Goal: Task Accomplishment & Management: Manage account settings

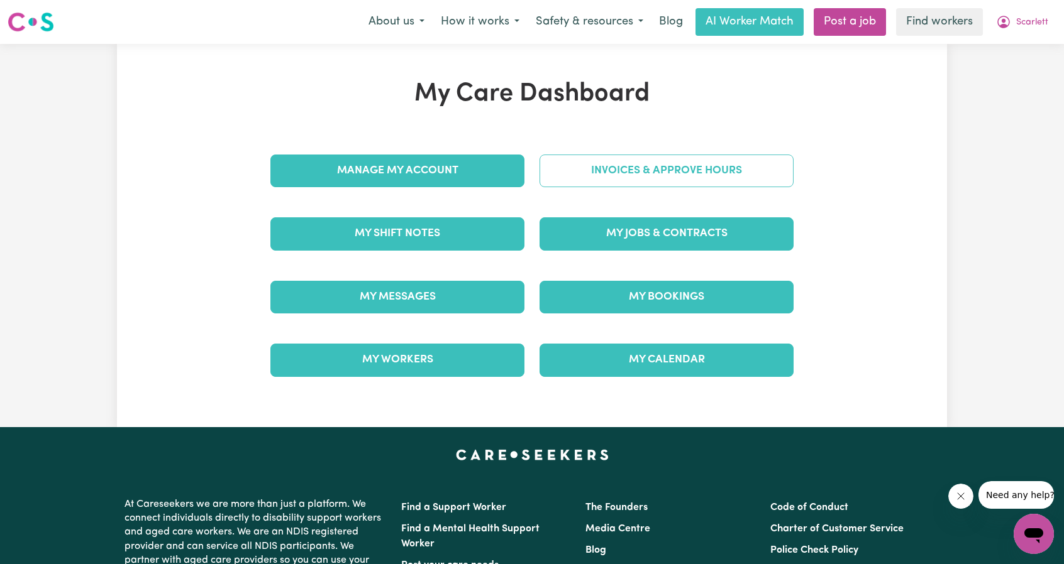
click at [695, 175] on link "Invoices & Approve Hours" at bounding box center [666, 171] width 254 height 33
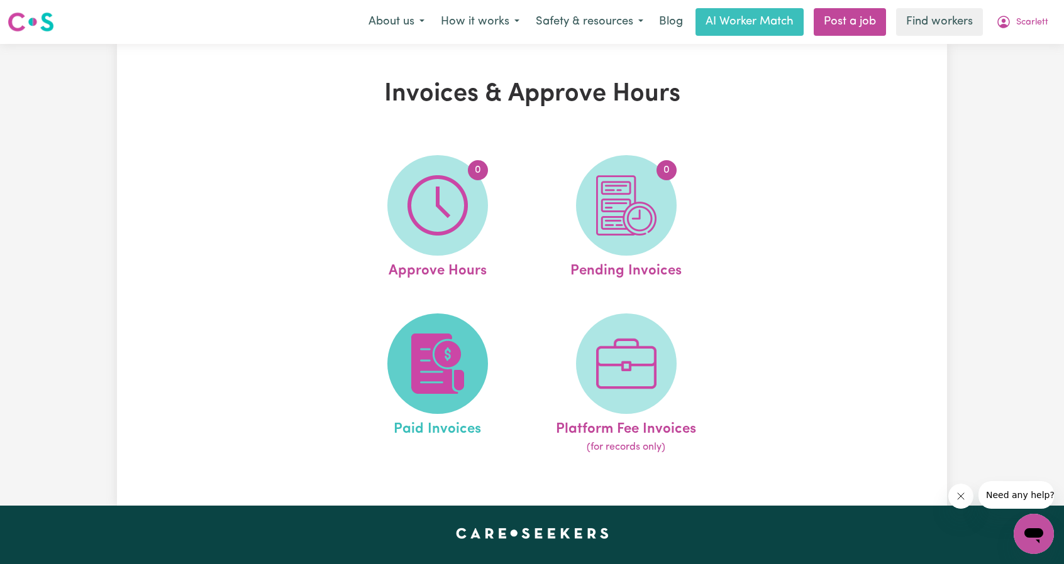
click at [421, 339] on img at bounding box center [437, 364] width 60 height 60
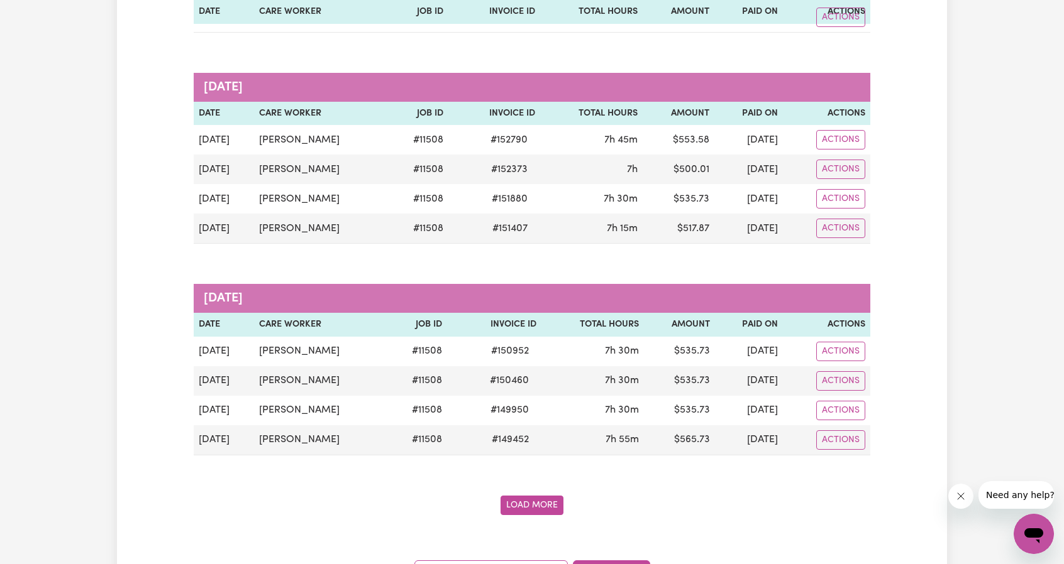
scroll to position [2640, 0]
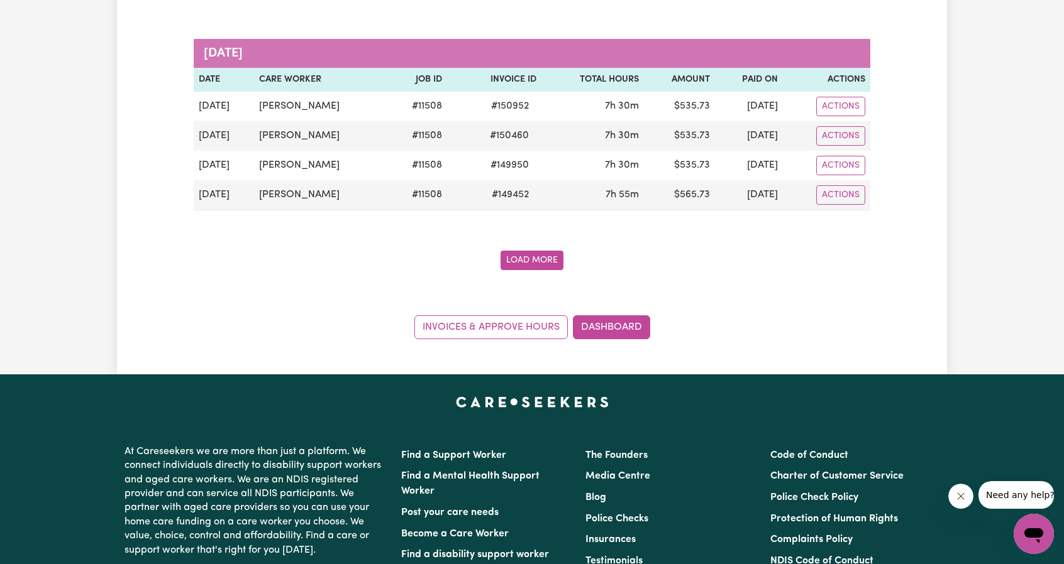
click at [550, 251] on button "Load More" at bounding box center [531, 260] width 63 height 19
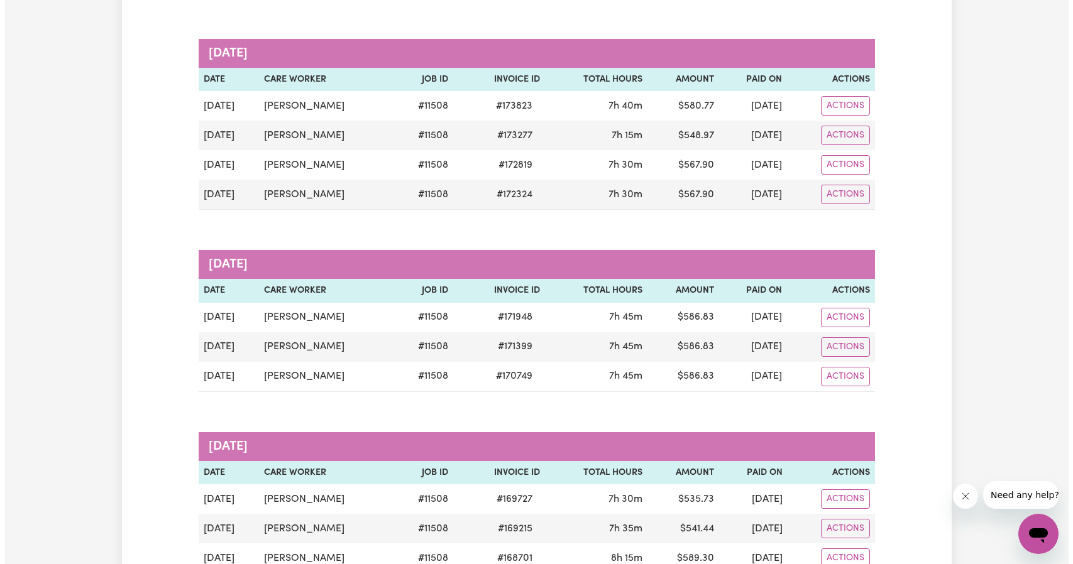
scroll to position [0, 0]
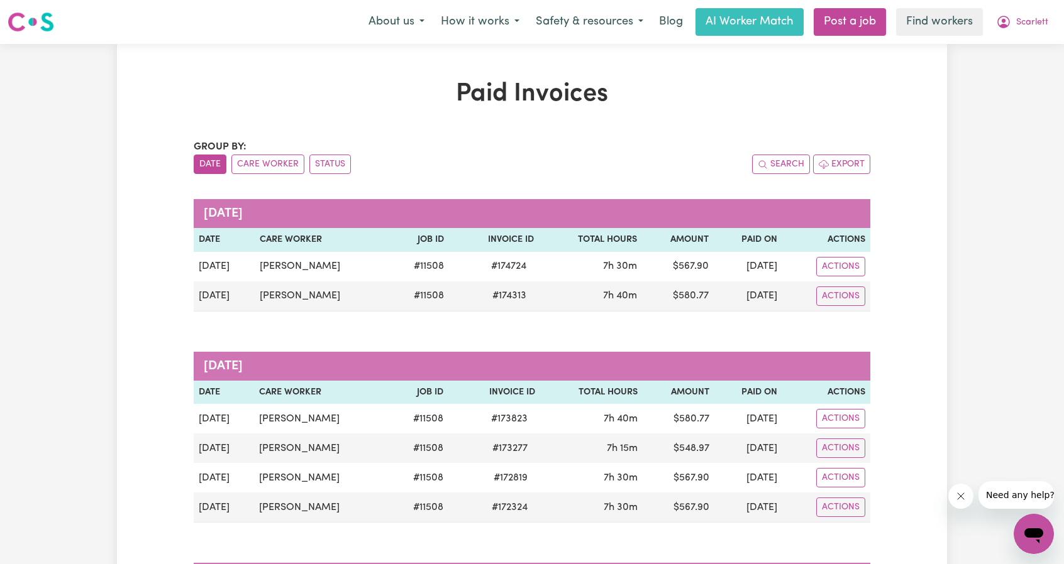
click at [1027, 36] on div "Menu About us How it works Safety & resources Blog AI Worker Match Post a job F…" at bounding box center [532, 22] width 1064 height 29
click at [1024, 26] on span "Scarlett" at bounding box center [1032, 23] width 32 height 14
click at [1010, 51] on link "My Dashboard" at bounding box center [1005, 49] width 99 height 24
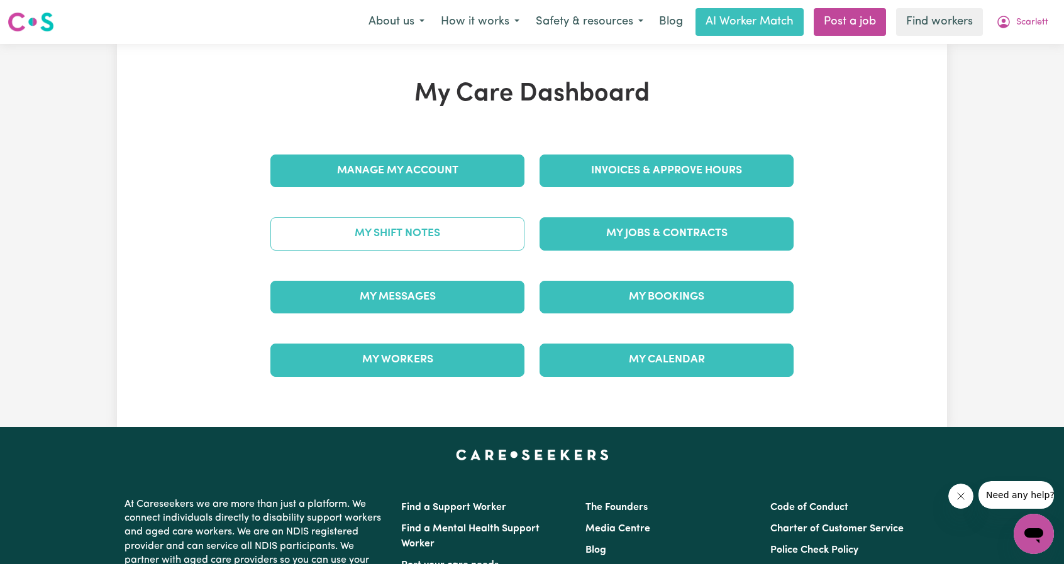
click at [487, 236] on link "My Shift Notes" at bounding box center [397, 234] width 254 height 33
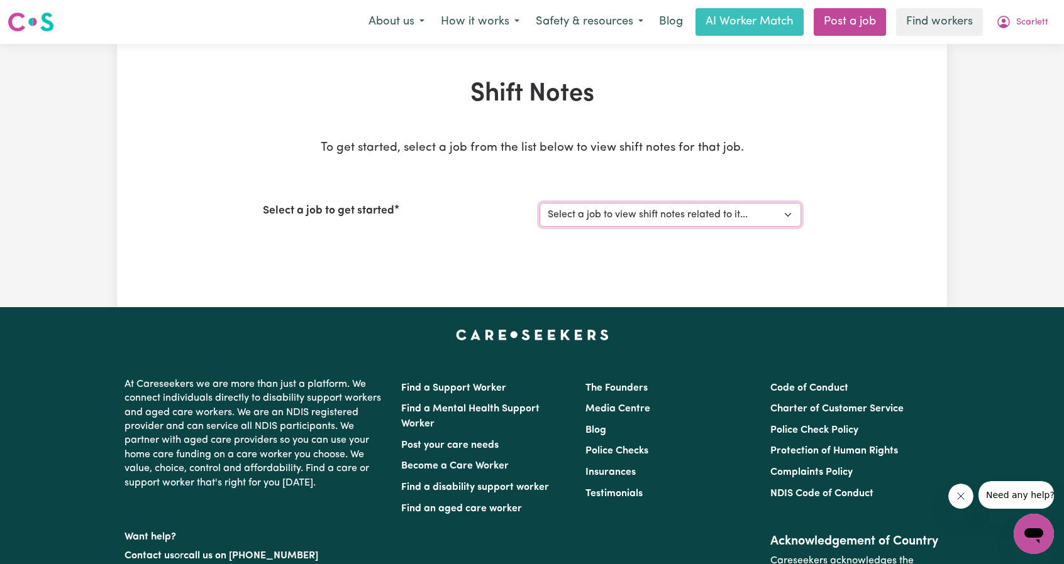
click at [765, 223] on select "Select a job to view shift notes related to it... [DEMOGRAPHIC_DATA] Support Wo…" at bounding box center [670, 215] width 262 height 24
select select "11508"
click at [539, 203] on select "Select a job to view shift notes related to it... [DEMOGRAPHIC_DATA] Support Wo…" at bounding box center [670, 215] width 262 height 24
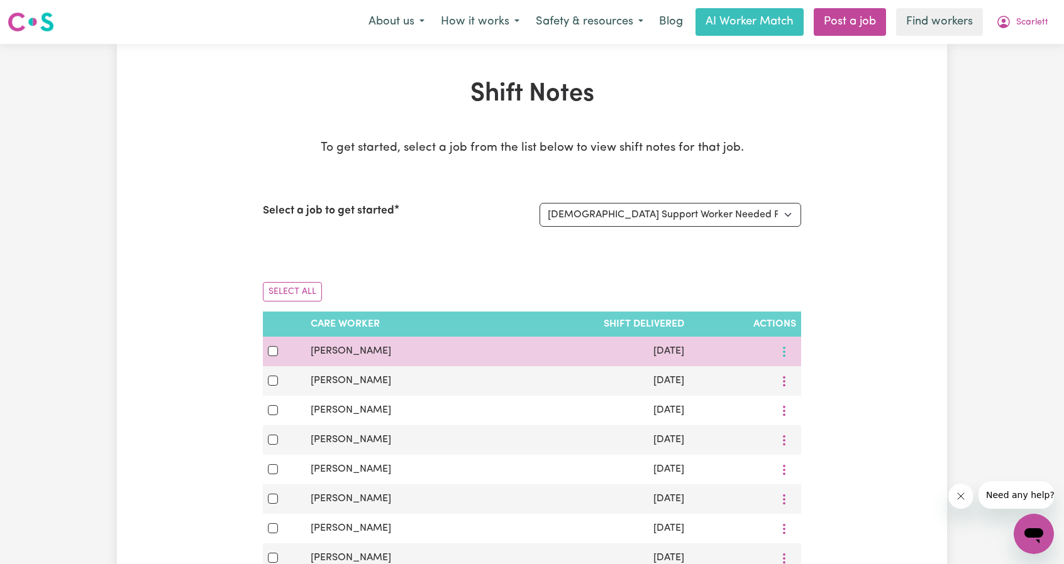
click at [795, 349] on button "More options" at bounding box center [784, 351] width 24 height 19
click at [795, 372] on link "View Shift Note" at bounding box center [830, 380] width 104 height 25
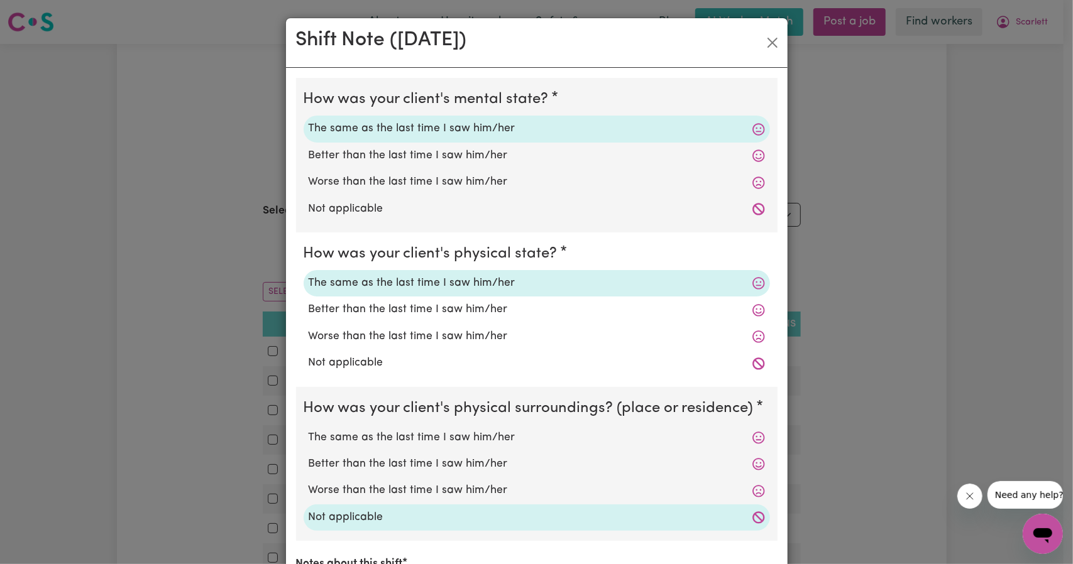
click at [757, 31] on div "Shift Note ( [DATE] )" at bounding box center [537, 43] width 502 height 50
click at [766, 52] on button "Close" at bounding box center [773, 43] width 20 height 20
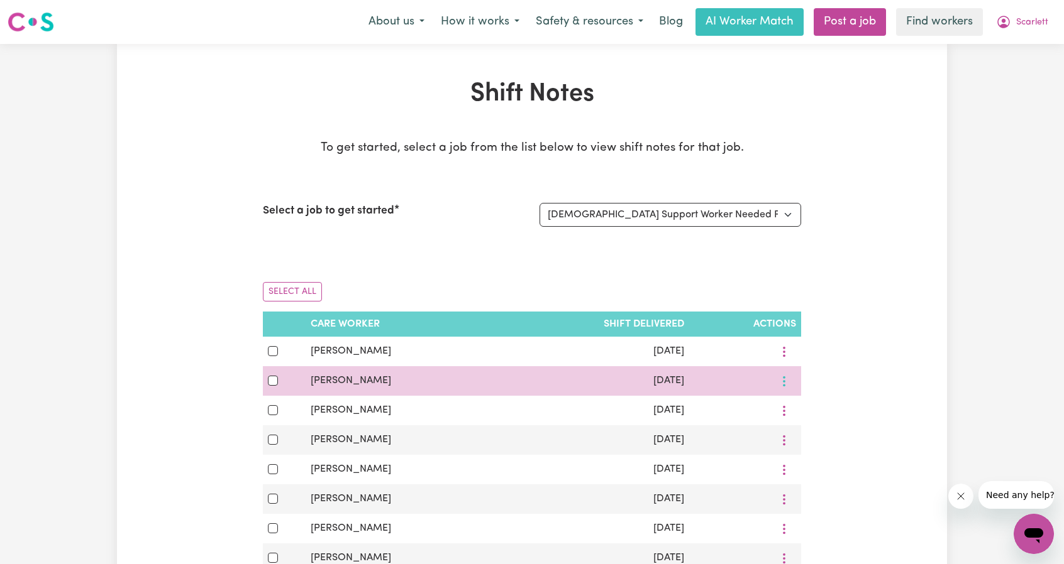
click at [785, 375] on icon "More options" at bounding box center [784, 381] width 13 height 13
click at [803, 408] on span "View Shift Note" at bounding box center [837, 410] width 69 height 10
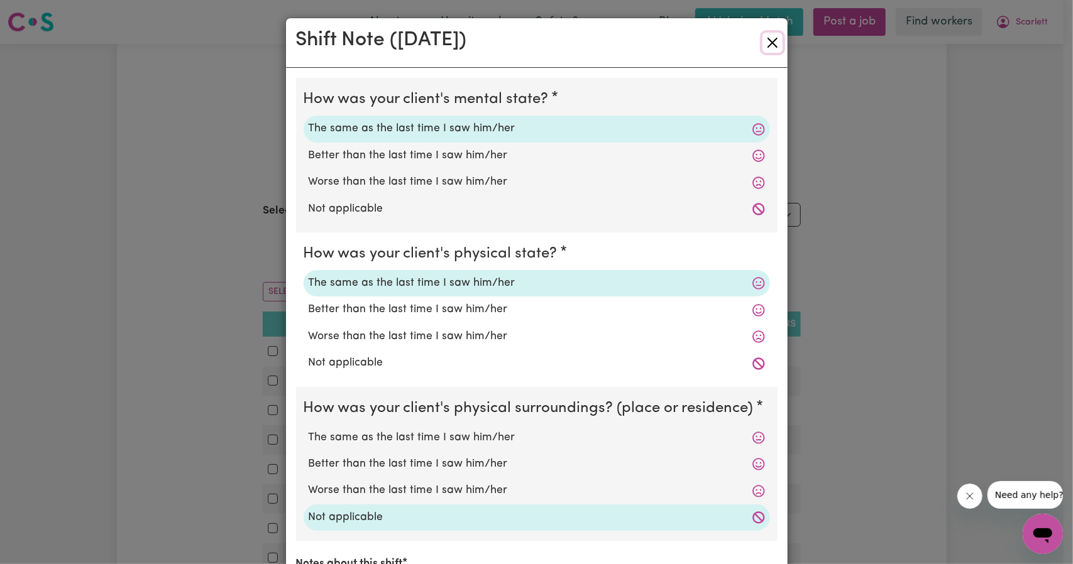
click at [765, 47] on button "Close" at bounding box center [773, 43] width 20 height 20
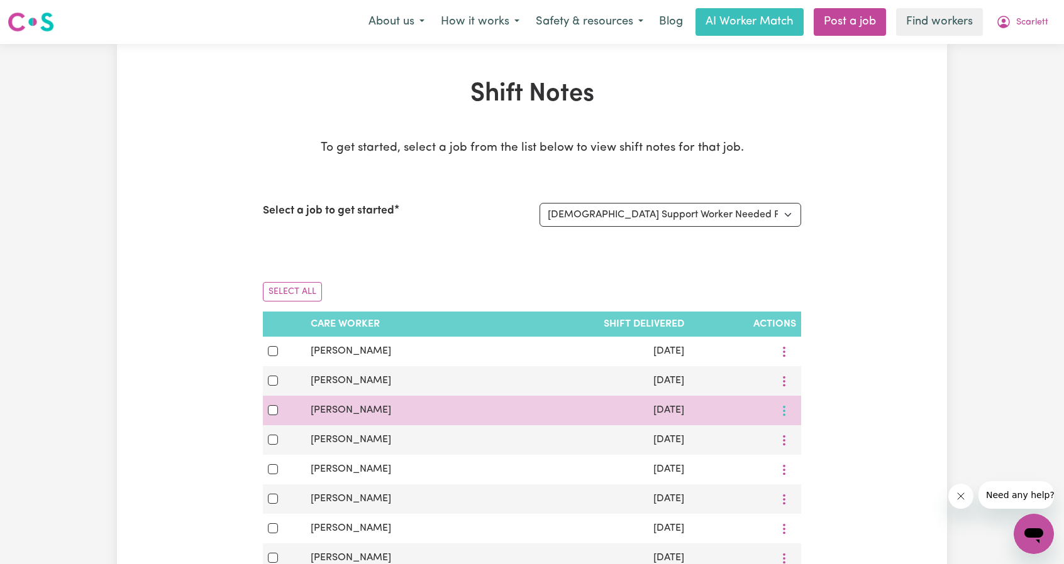
click at [786, 419] on button "More options" at bounding box center [784, 410] width 24 height 19
click at [803, 436] on span "View Shift Note" at bounding box center [837, 440] width 69 height 10
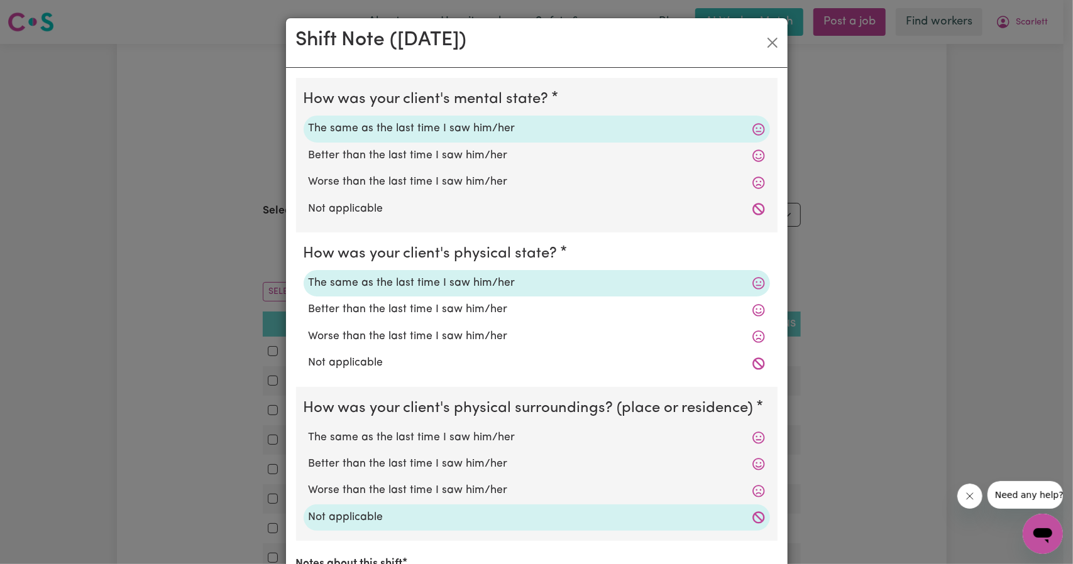
click at [769, 55] on div "Shift Note ( [DATE] )" at bounding box center [537, 43] width 502 height 50
click at [769, 45] on button "Close" at bounding box center [773, 43] width 20 height 20
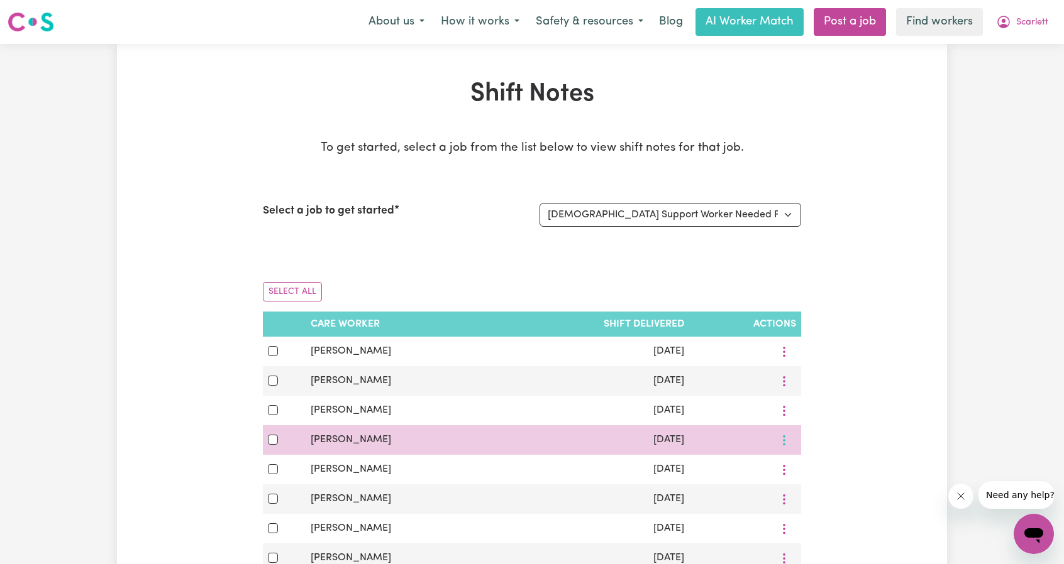
click at [786, 442] on icon "More options" at bounding box center [784, 440] width 13 height 13
click at [803, 466] on span "View Shift Note" at bounding box center [837, 470] width 69 height 10
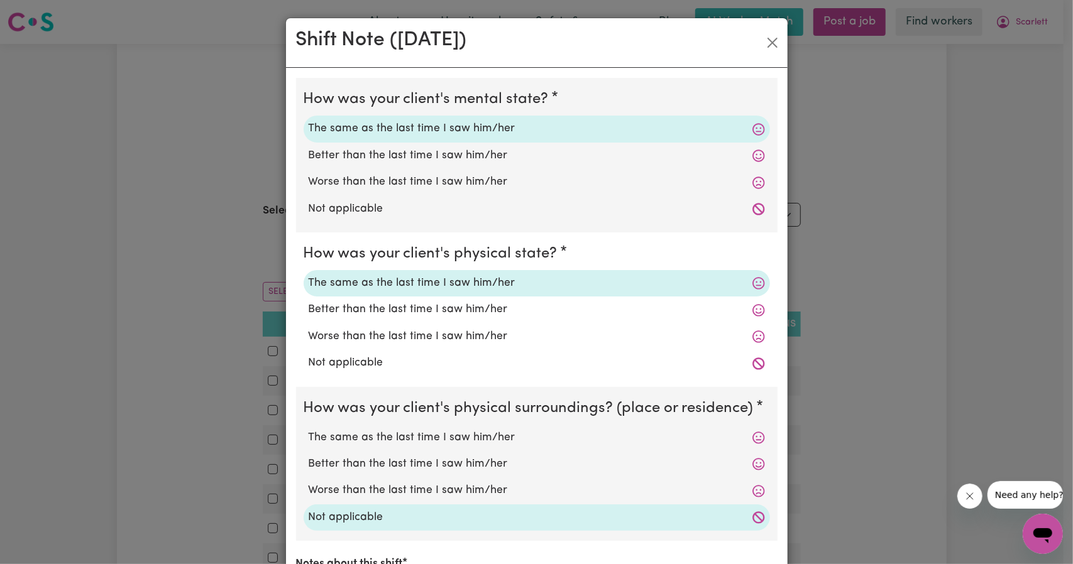
click at [768, 28] on div "Shift Note ( [DATE] )" at bounding box center [537, 43] width 502 height 50
click at [755, 71] on div "How was your client's mental state? The same as the last time I saw him/her Bet…" at bounding box center [537, 438] width 502 height 741
click at [763, 47] on button "Close" at bounding box center [773, 43] width 20 height 20
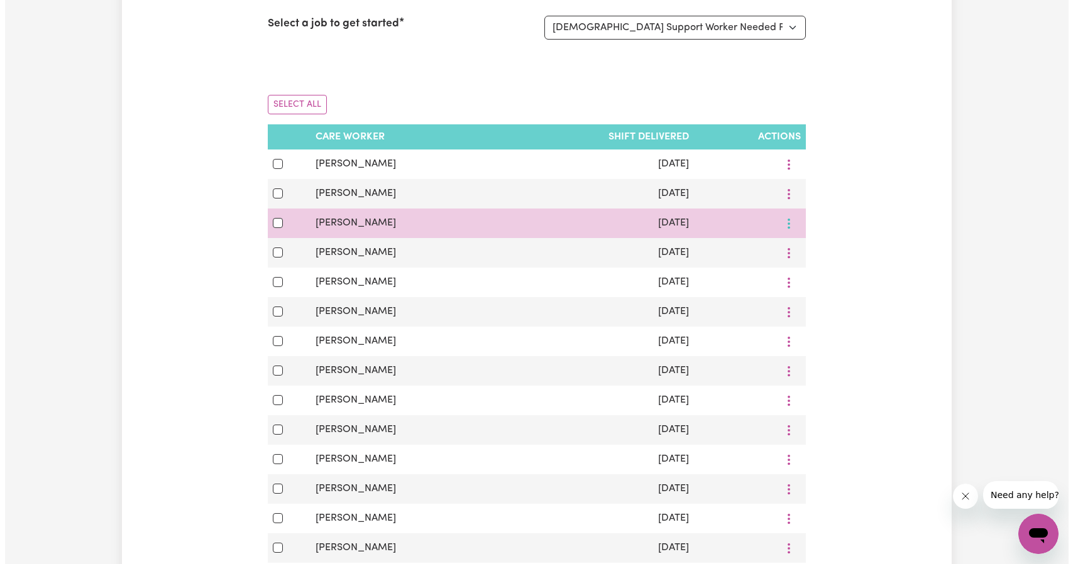
scroll to position [189, 0]
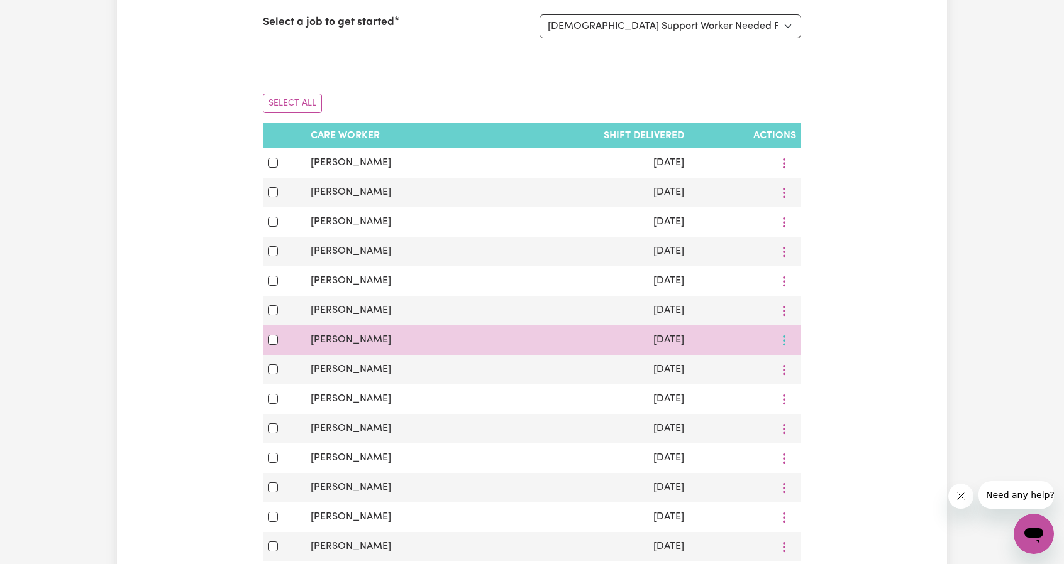
click at [783, 341] on button "More options" at bounding box center [784, 340] width 24 height 19
click at [803, 372] on span "View Shift Note" at bounding box center [837, 370] width 69 height 10
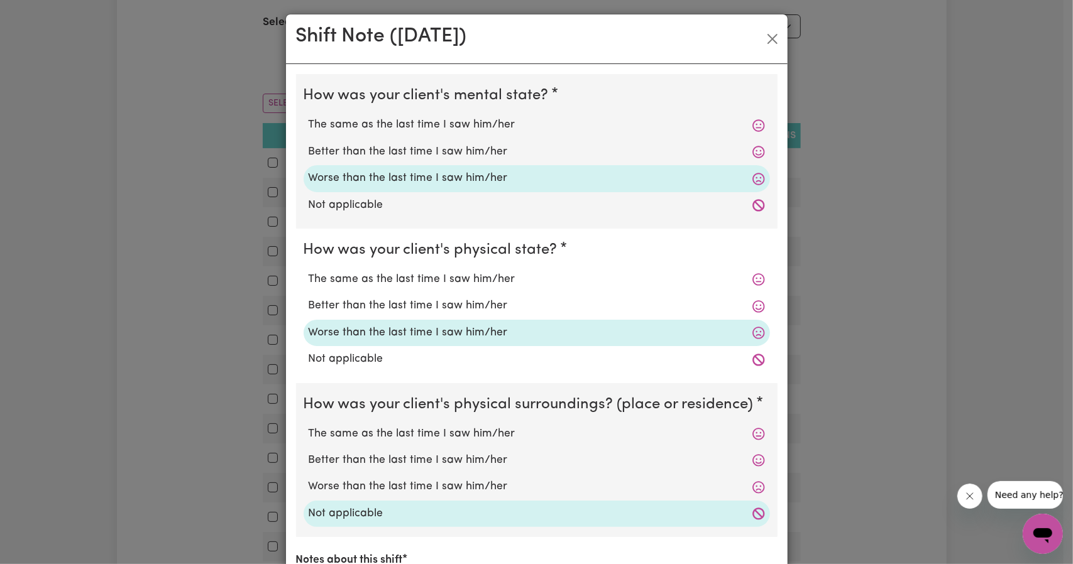
scroll to position [0, 0]
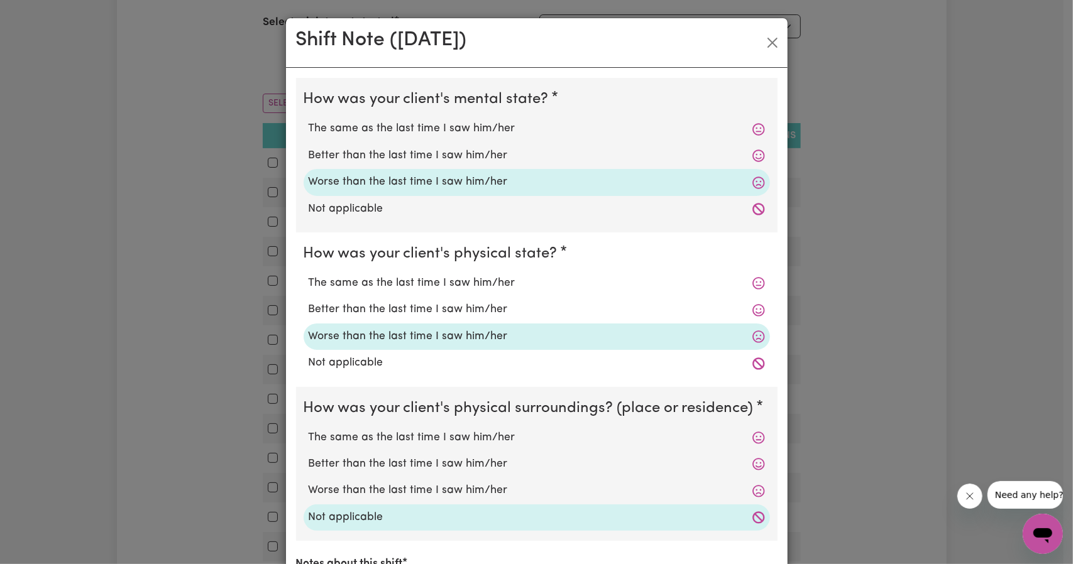
click at [752, 47] on div "Shift Note ( [DATE] )" at bounding box center [537, 43] width 502 height 50
click at [768, 43] on button "Close" at bounding box center [773, 43] width 20 height 20
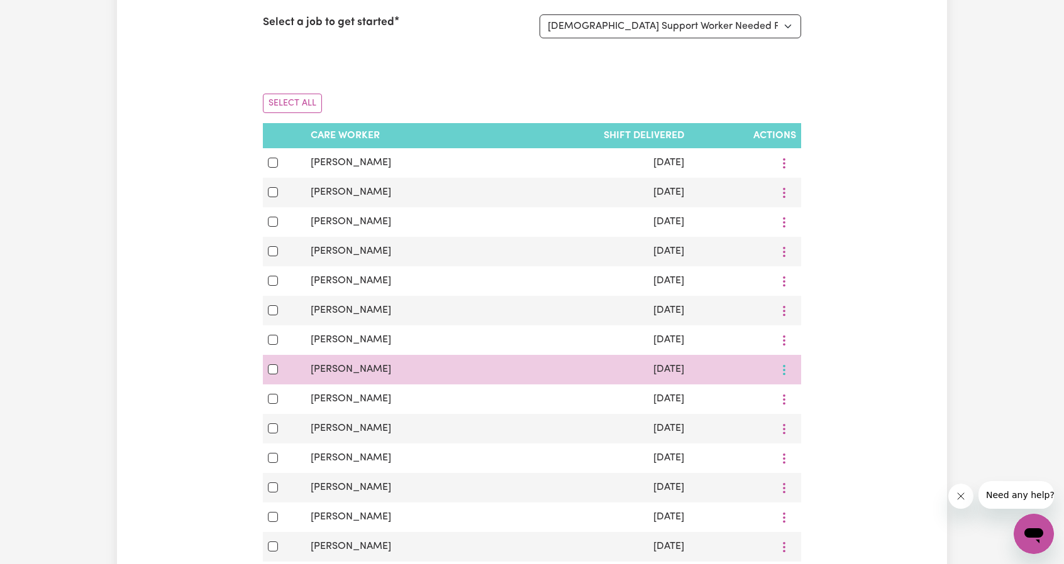
click at [792, 370] on button "More options" at bounding box center [784, 369] width 24 height 19
click at [797, 397] on link "View Shift Note" at bounding box center [830, 399] width 104 height 25
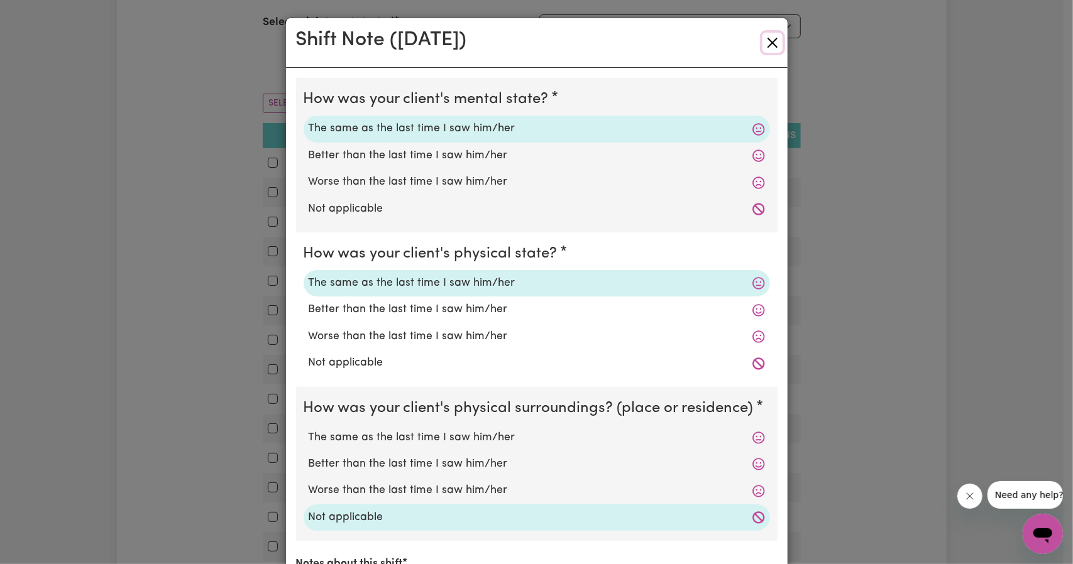
click at [771, 40] on button "Close" at bounding box center [773, 43] width 20 height 20
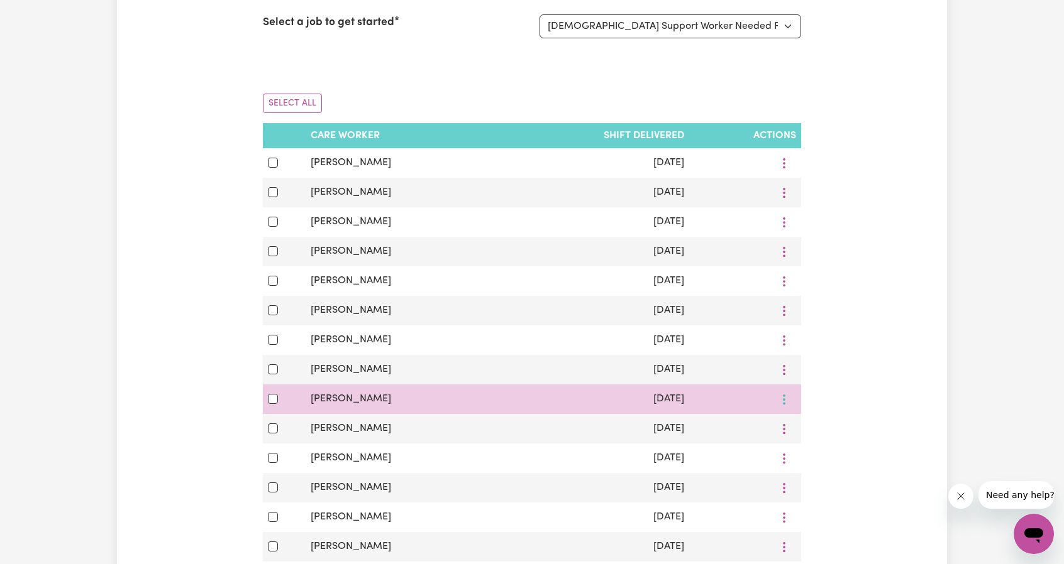
click at [778, 396] on icon "More options" at bounding box center [784, 400] width 13 height 13
click at [796, 422] on link "View Shift Note" at bounding box center [830, 428] width 104 height 25
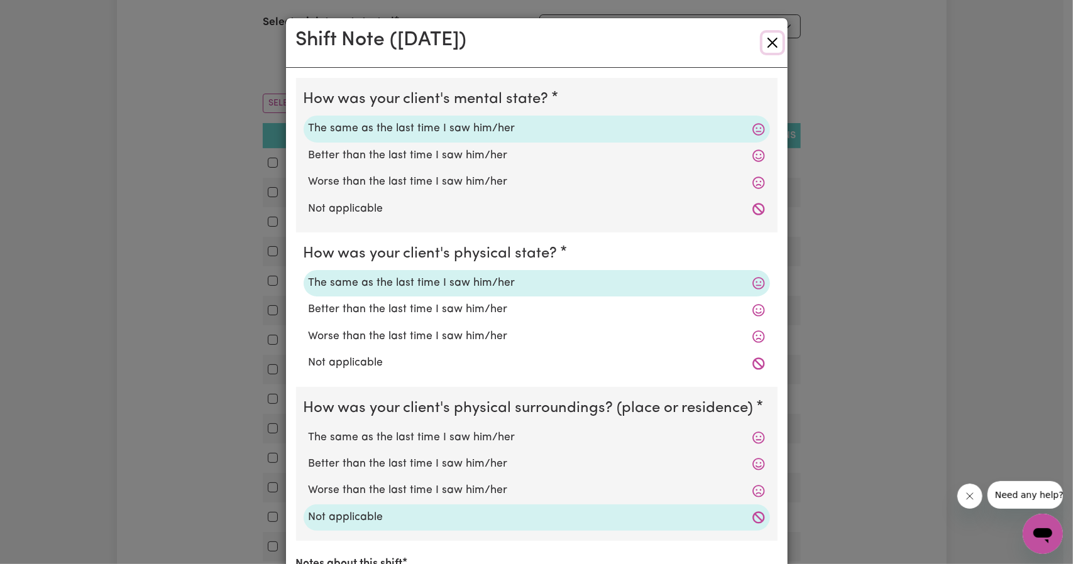
click at [774, 46] on button "Close" at bounding box center [773, 43] width 20 height 20
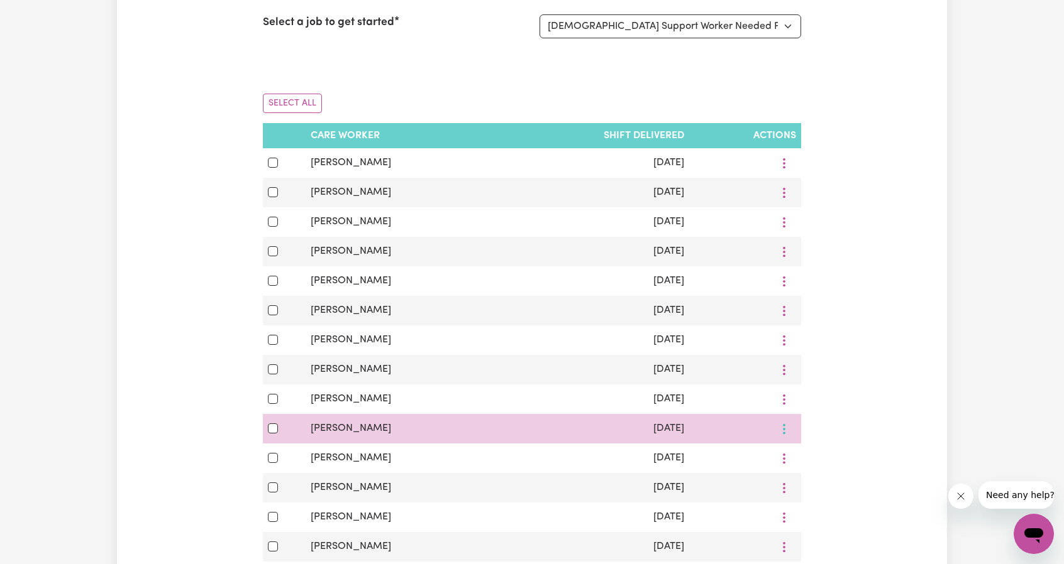
click at [788, 436] on icon "More options" at bounding box center [784, 429] width 13 height 13
click at [793, 453] on span at bounding box center [793, 458] width 10 height 15
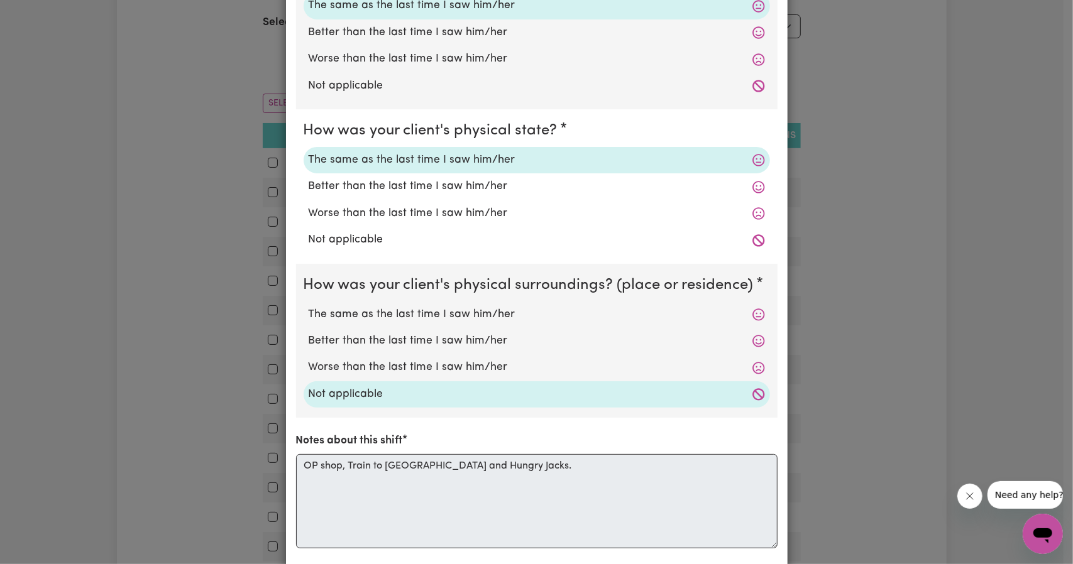
scroll to position [126, 0]
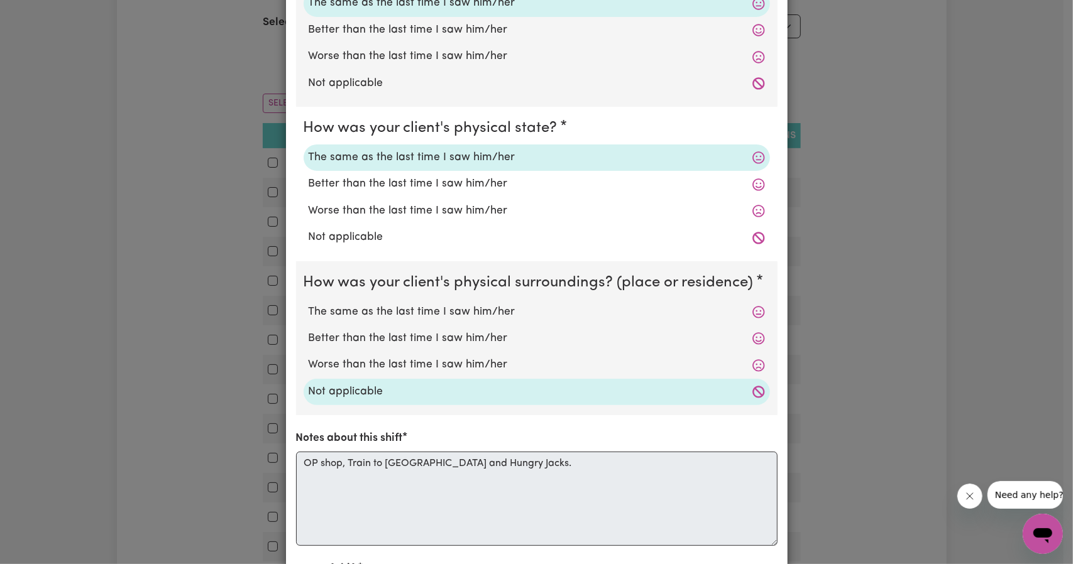
click at [880, 400] on div "Shift Note ( [DATE] ) How was your client's mental state? The same as the last …" at bounding box center [536, 282] width 1073 height 564
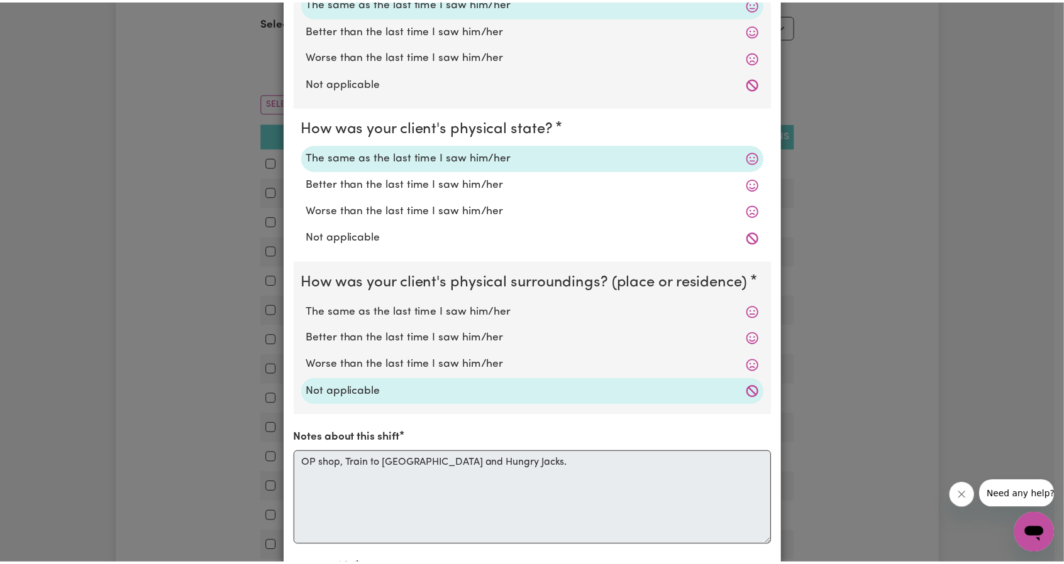
scroll to position [0, 0]
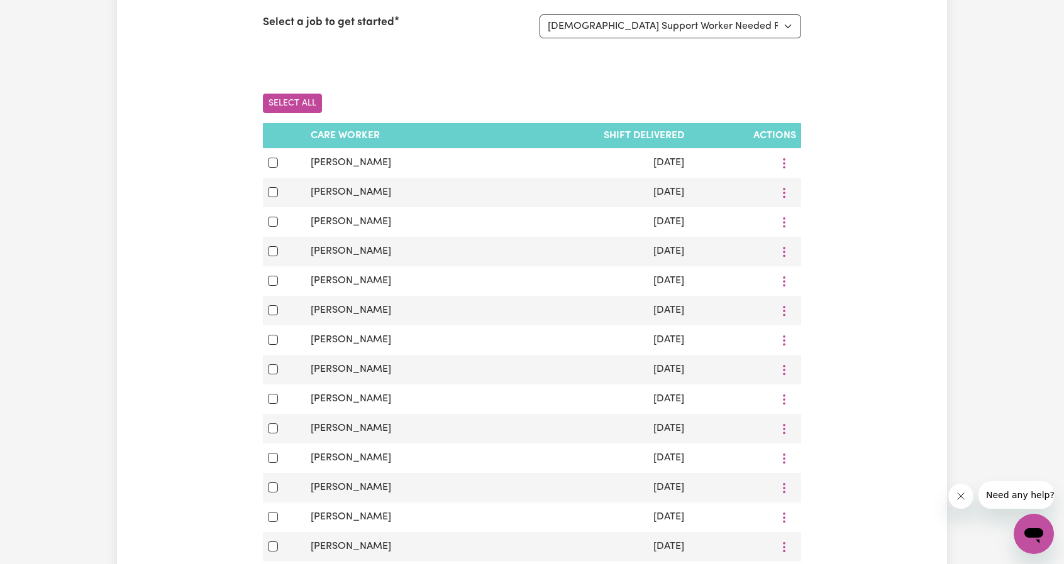
click at [273, 101] on button "Select All" at bounding box center [292, 103] width 59 height 19
checkbox input "true"
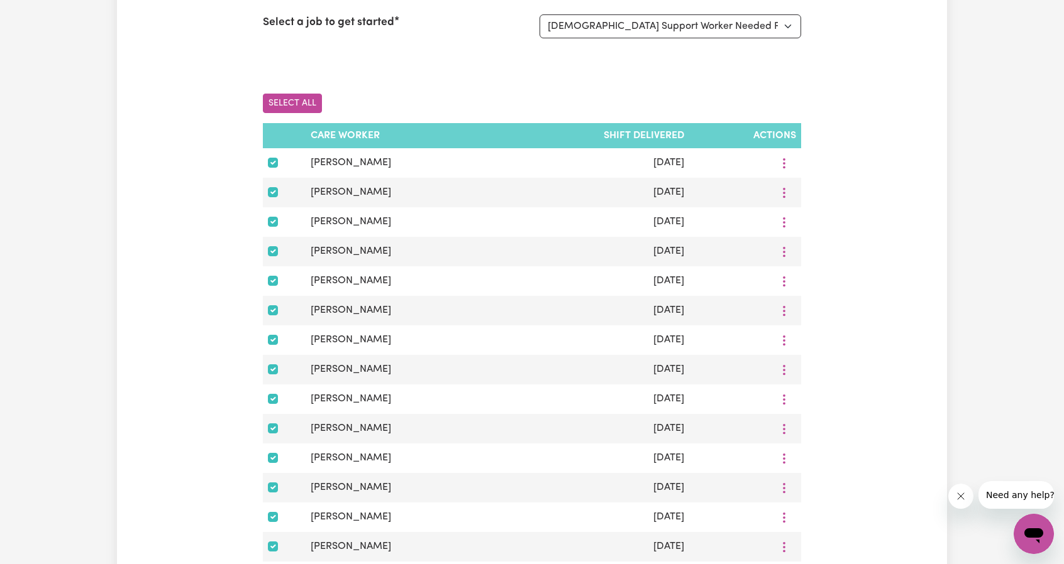
checkbox input "true"
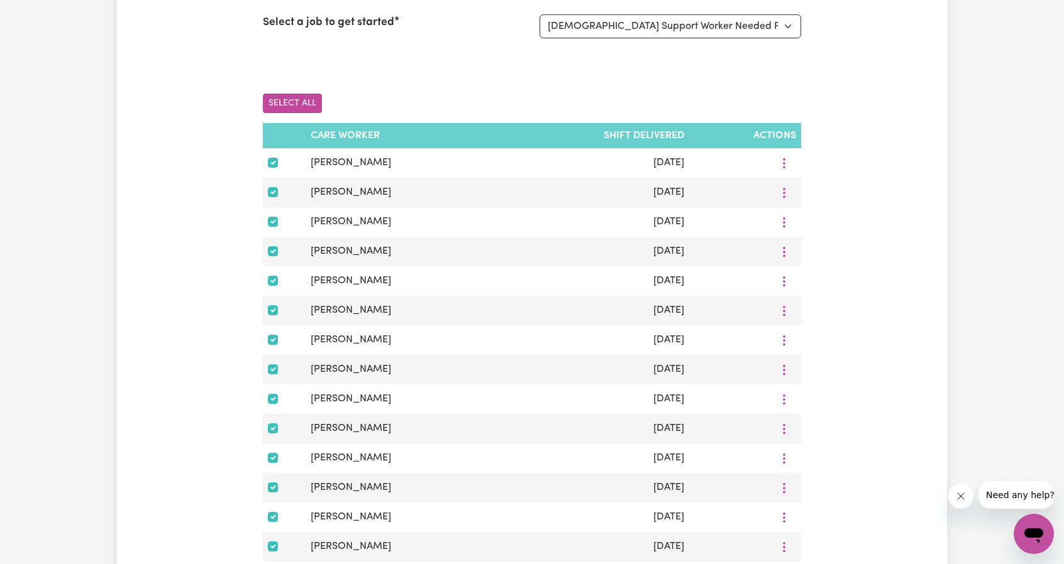
checkbox input "true"
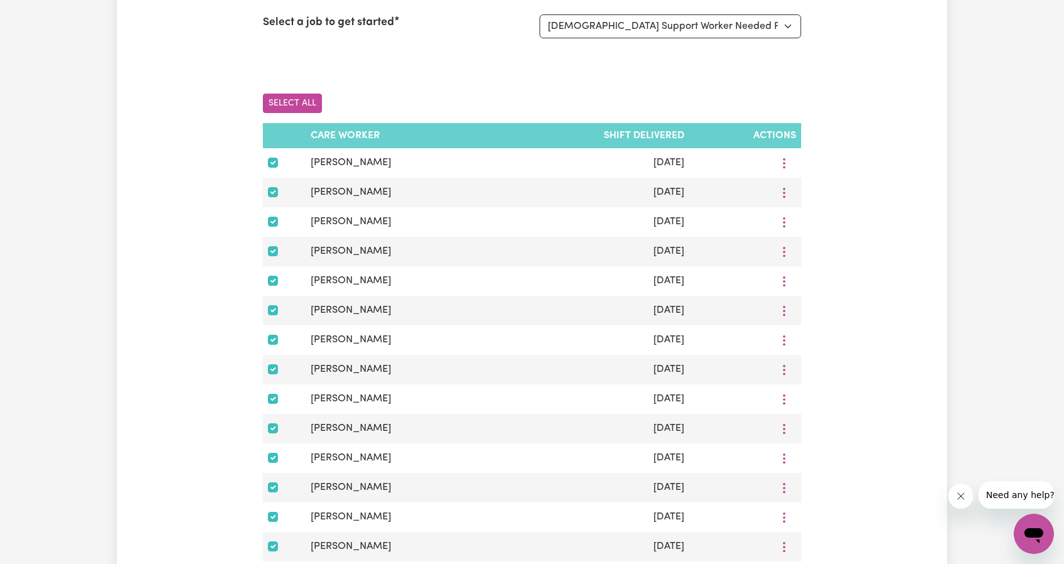
checkbox input "true"
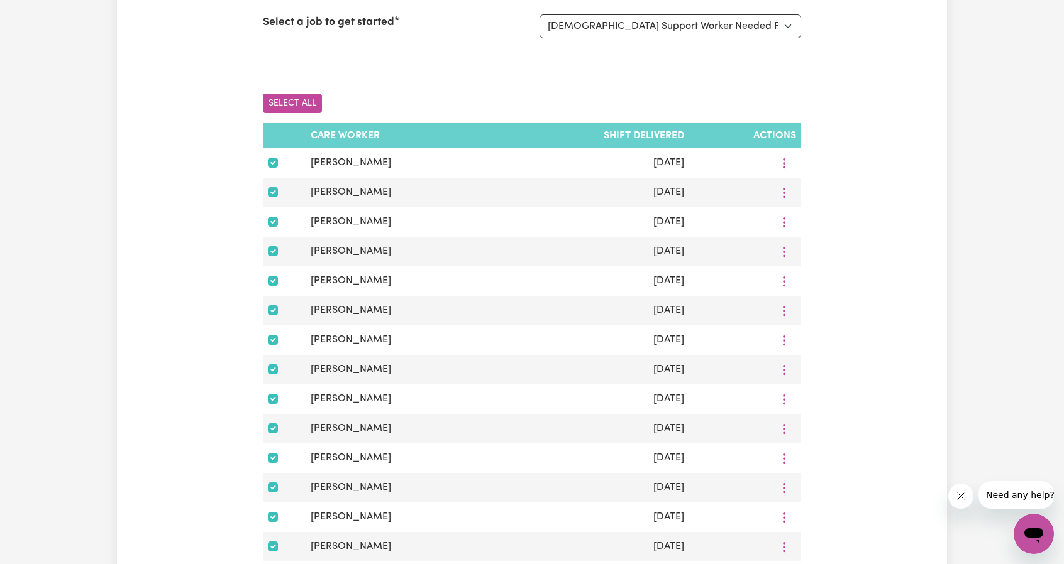
checkbox input "true"
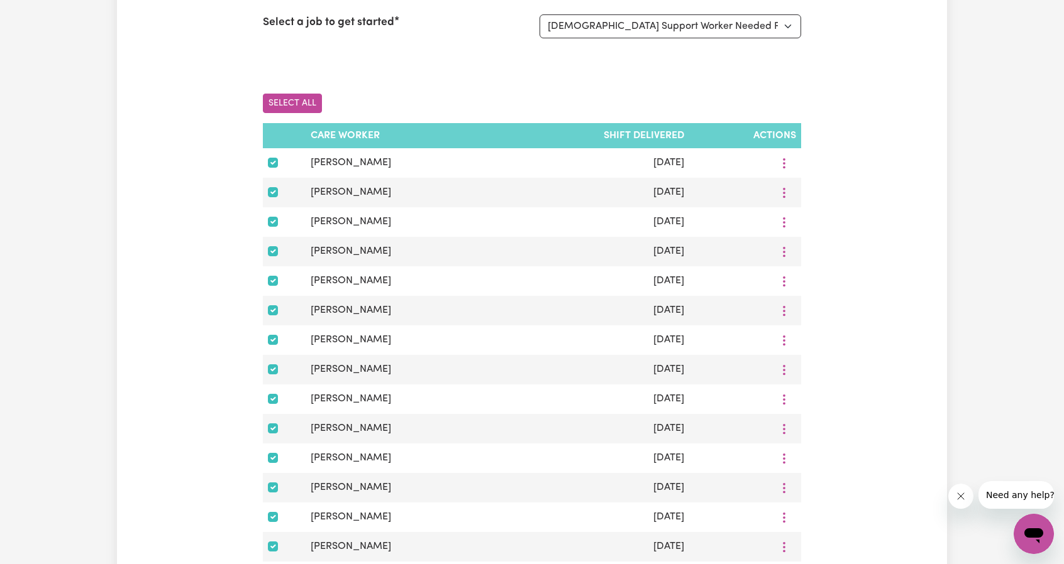
checkbox input "true"
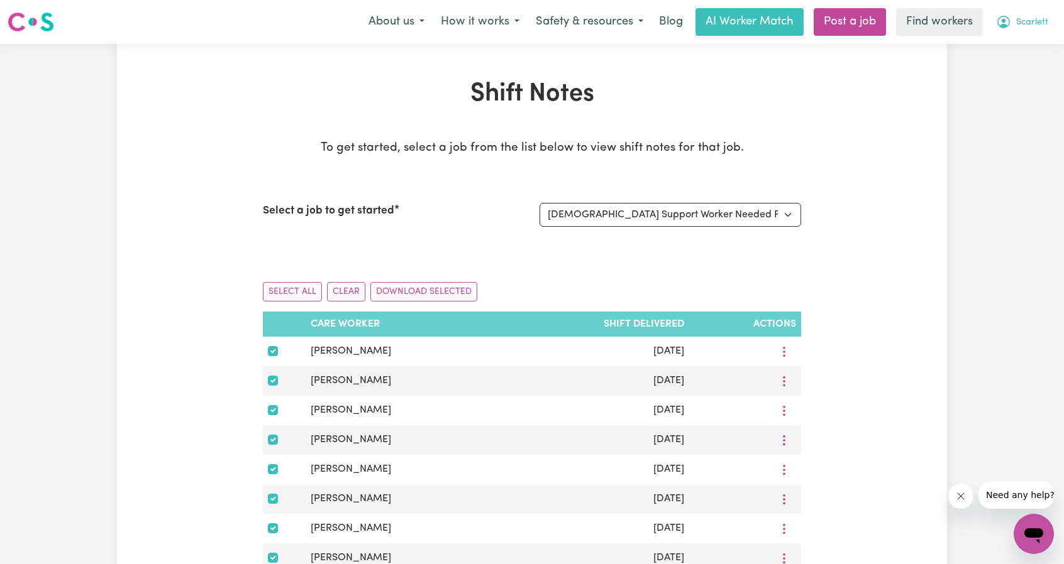
click at [1022, 28] on span "Scarlett" at bounding box center [1032, 23] width 32 height 14
click at [1008, 67] on link "Logout" at bounding box center [1005, 72] width 99 height 24
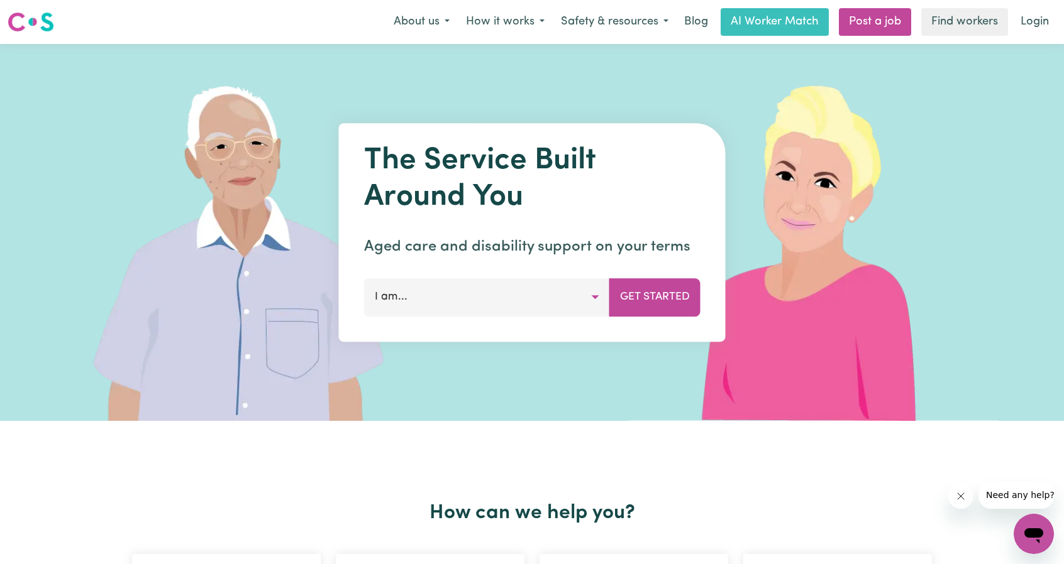
click at [1046, 5] on nav "Menu About us How it works Safety & resources Blog AI Worker Match Post a job F…" at bounding box center [532, 22] width 1064 height 44
click at [1037, 16] on link "Login" at bounding box center [1034, 22] width 43 height 28
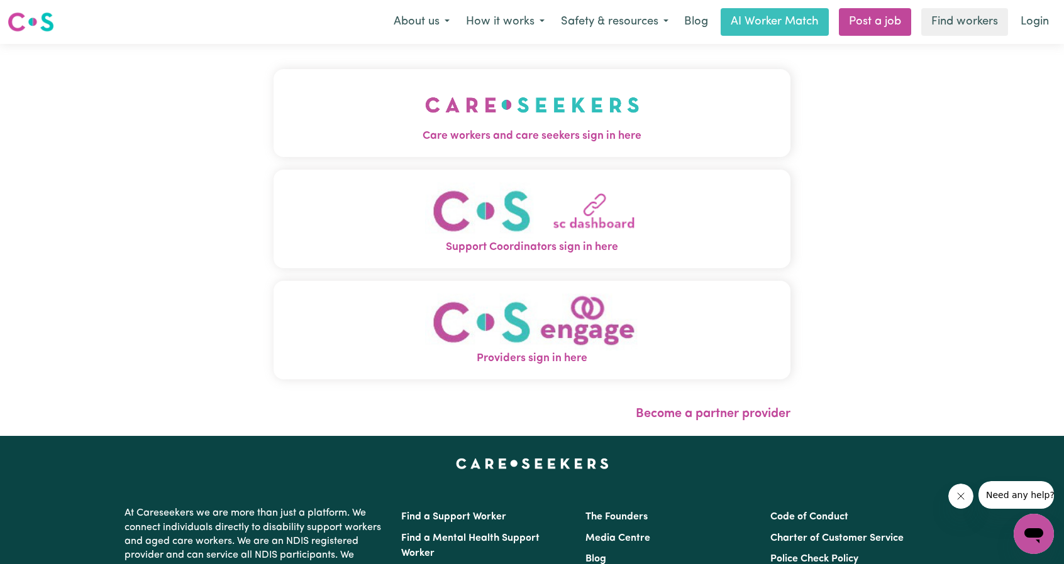
click at [568, 125] on img "Care workers and care seekers sign in here" at bounding box center [532, 105] width 214 height 47
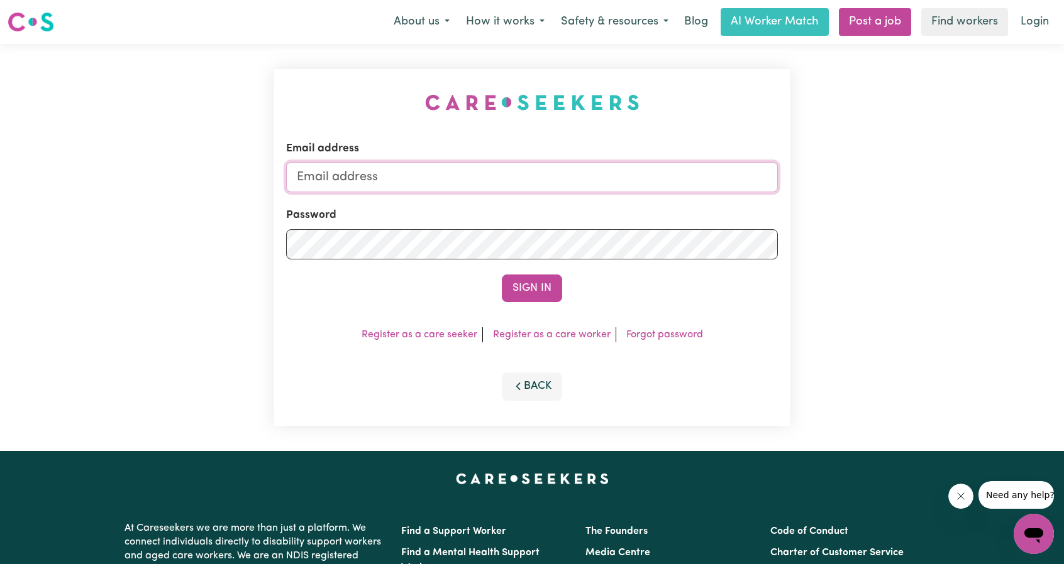
click at [620, 189] on input "Email address" at bounding box center [532, 177] width 492 height 30
drag, startPoint x: 360, startPoint y: 178, endPoint x: 685, endPoint y: 201, distance: 325.8
click at [658, 199] on form "Email address [EMAIL_ADDRESS][PERSON_NAME][DOMAIN_NAME] Password Sign In" at bounding box center [532, 222] width 492 height 162
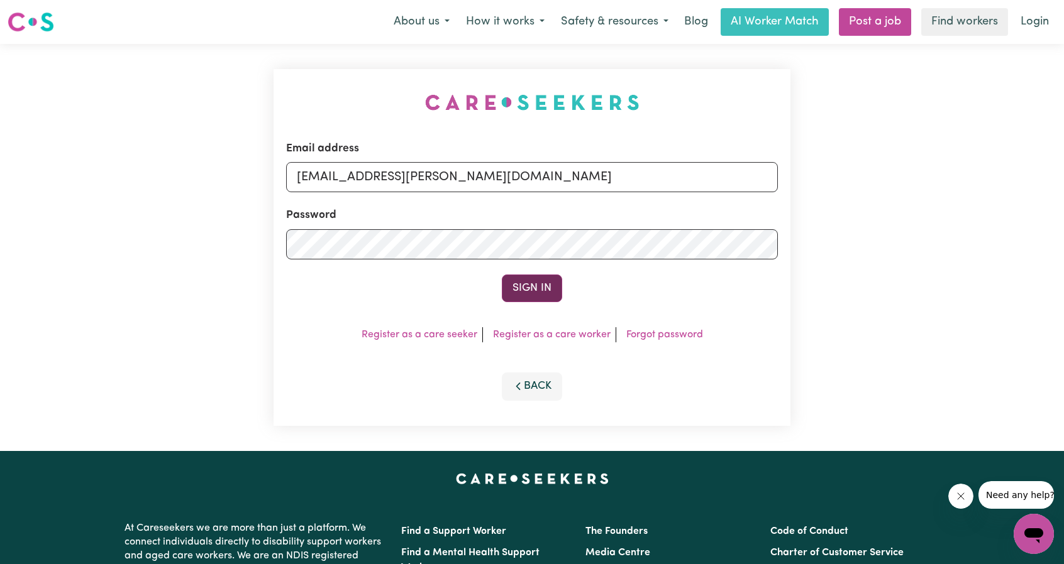
type input "[EMAIL_ADDRESS][PERSON_NAME][DOMAIN_NAME]"
click at [514, 300] on button "Sign In" at bounding box center [532, 289] width 60 height 28
